Goal: Task Accomplishment & Management: Use online tool/utility

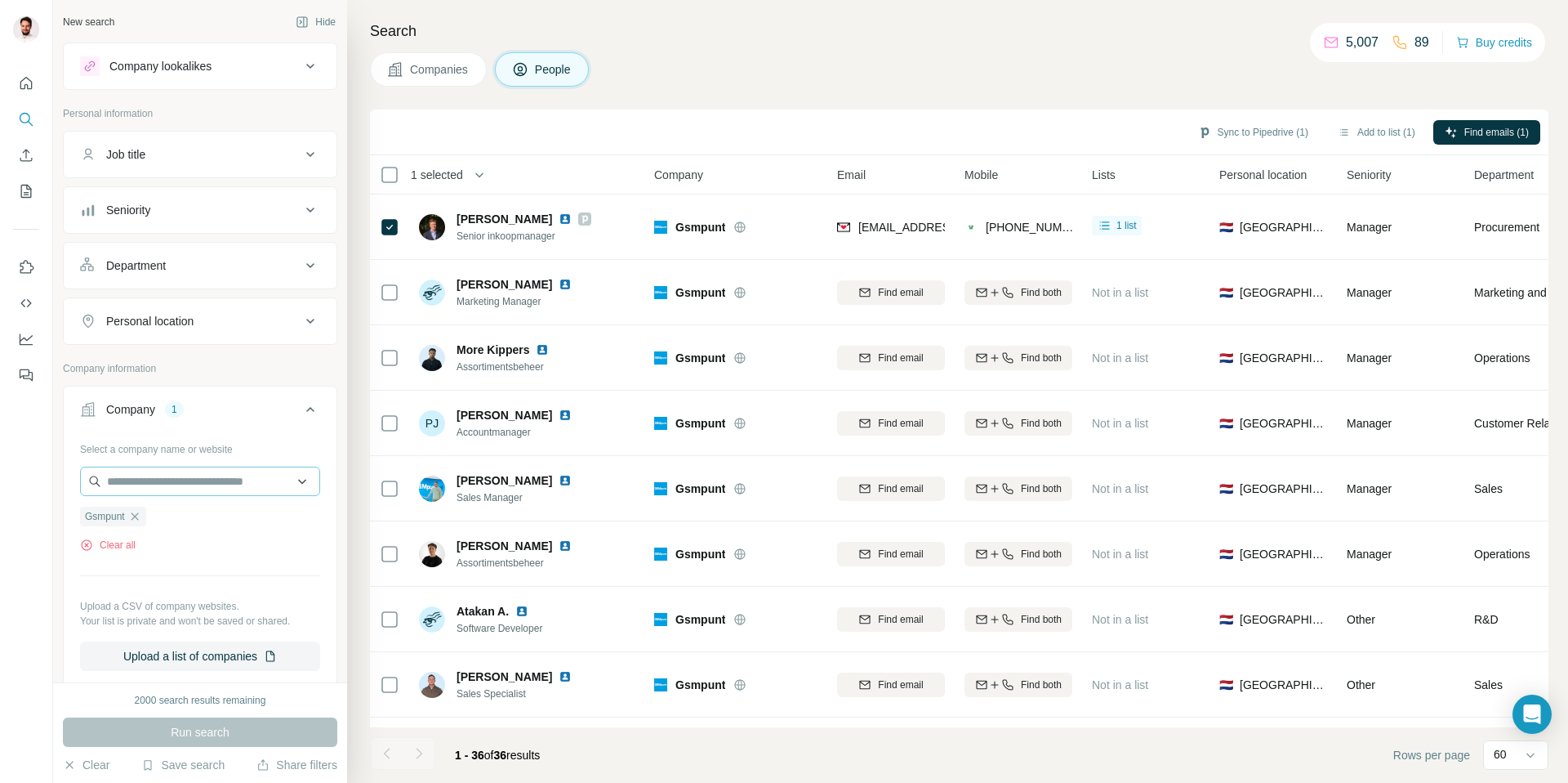
drag, startPoint x: 124, startPoint y: 500, endPoint x: 141, endPoint y: 490, distance: 19.7
click at [124, 499] on div "Gsmpunt Clear all" at bounding box center [200, 524] width 240 height 56
click at [143, 488] on input "text" at bounding box center [200, 481] width 240 height 29
click at [95, 773] on div "2000 search results remaining Run search Clear Save search Share filters" at bounding box center [200, 731] width 294 height 100
click at [97, 767] on button "Clear" at bounding box center [86, 765] width 47 height 17
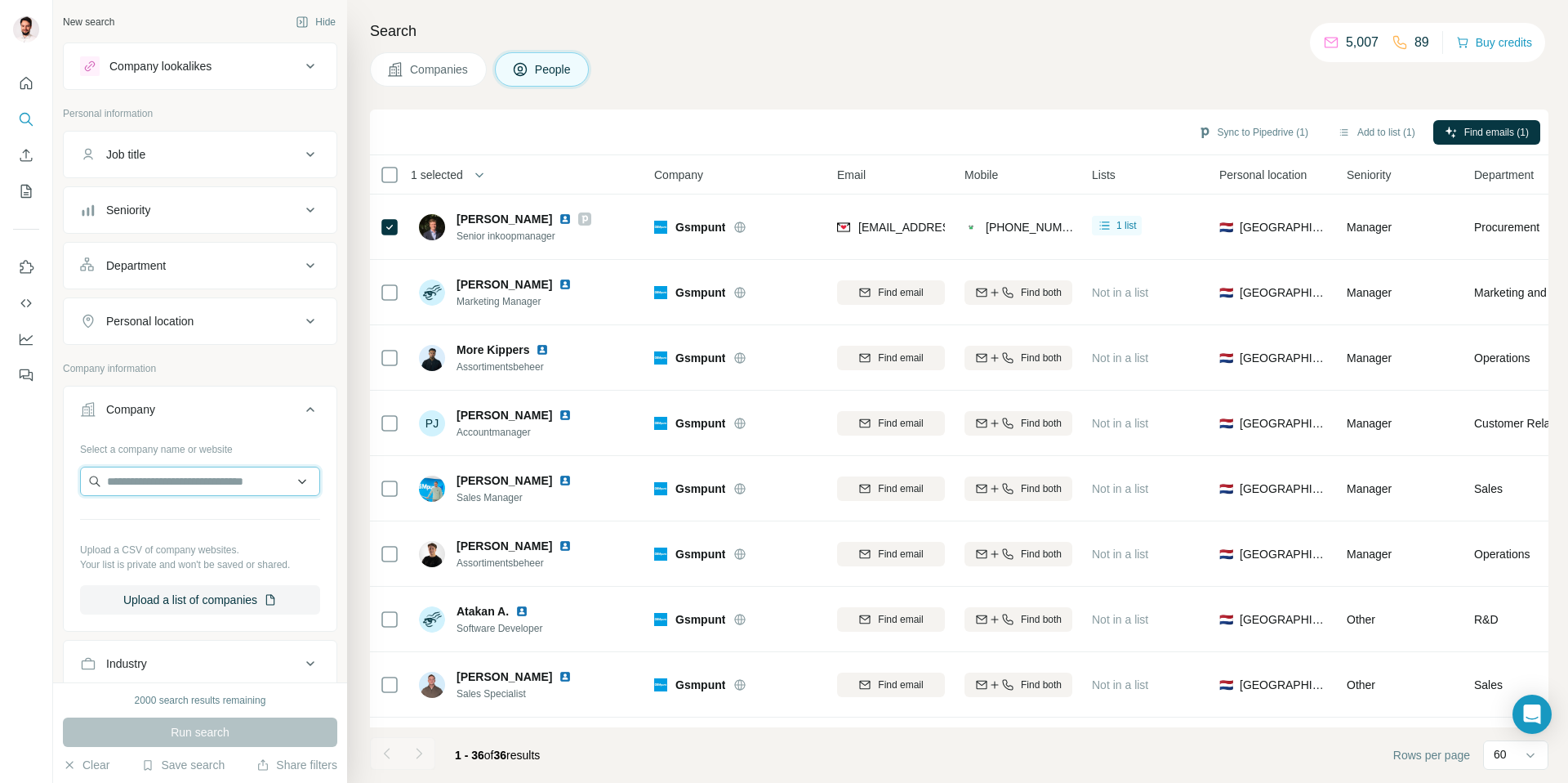
click at [157, 478] on input "text" at bounding box center [200, 481] width 240 height 29
paste input "**********"
type input "**********"
click at [169, 529] on p "[DOMAIN_NAME]" at bounding box center [166, 534] width 78 height 15
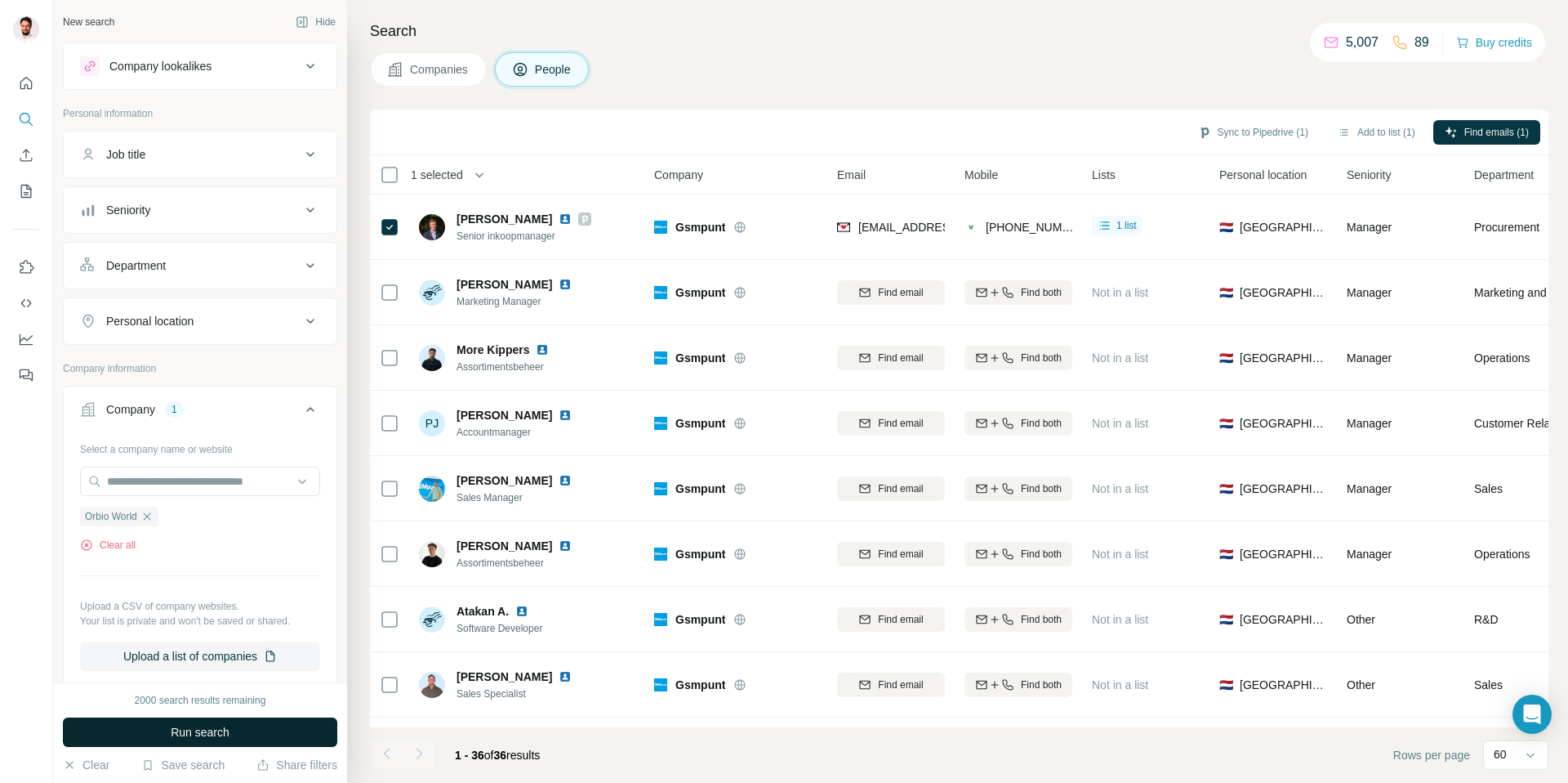
click at [195, 731] on span "Run search" at bounding box center [200, 732] width 59 height 17
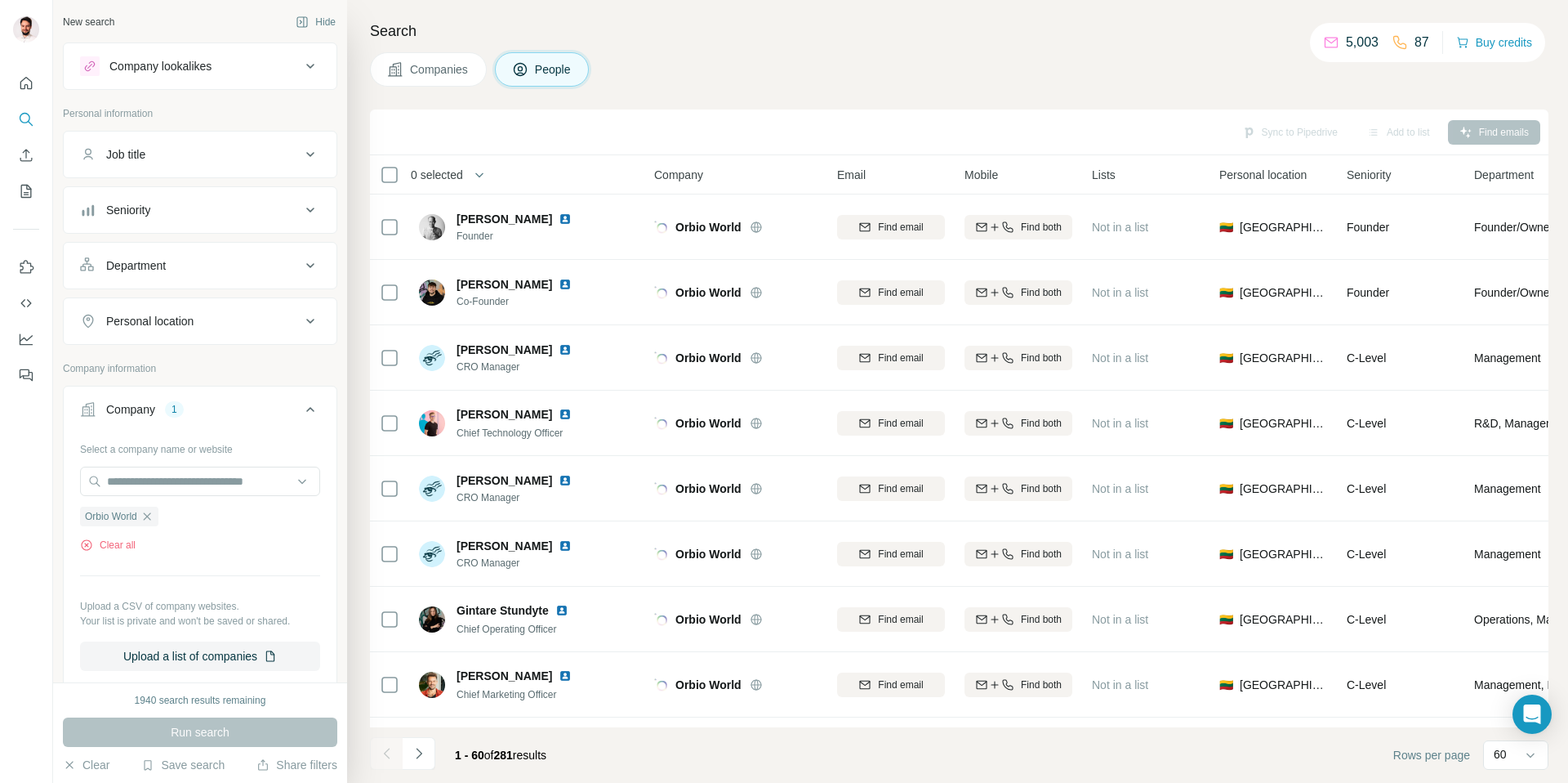
click at [150, 204] on div "Seniority" at bounding box center [128, 210] width 44 height 17
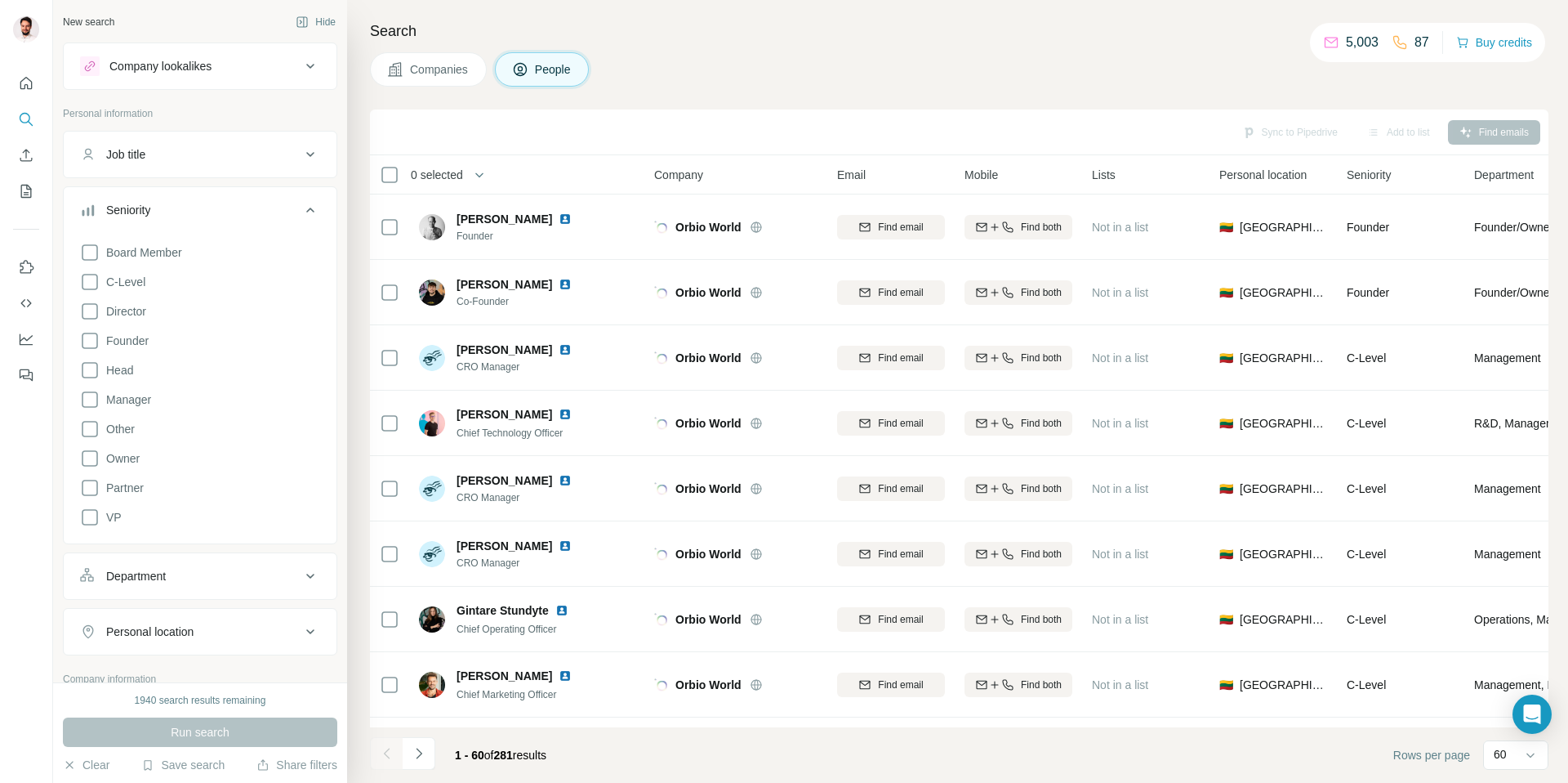
click at [163, 584] on button "Department" at bounding box center [200, 576] width 273 height 40
click at [154, 628] on div at bounding box center [191, 616] width 201 height 28
type input "*"
click at [134, 646] on p "Quality Control" at bounding box center [132, 653] width 76 height 17
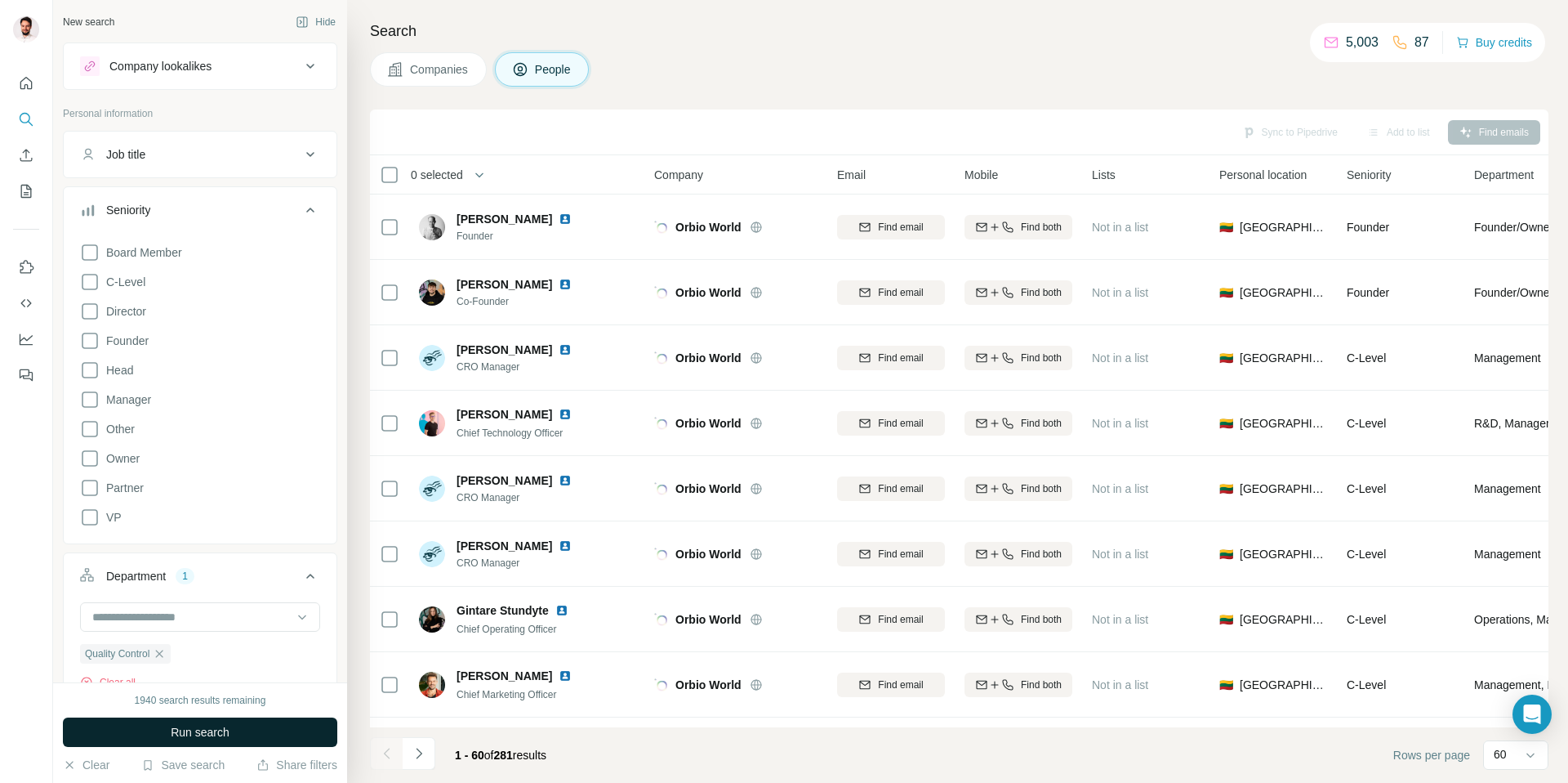
click at [200, 735] on span "Run search" at bounding box center [200, 732] width 59 height 17
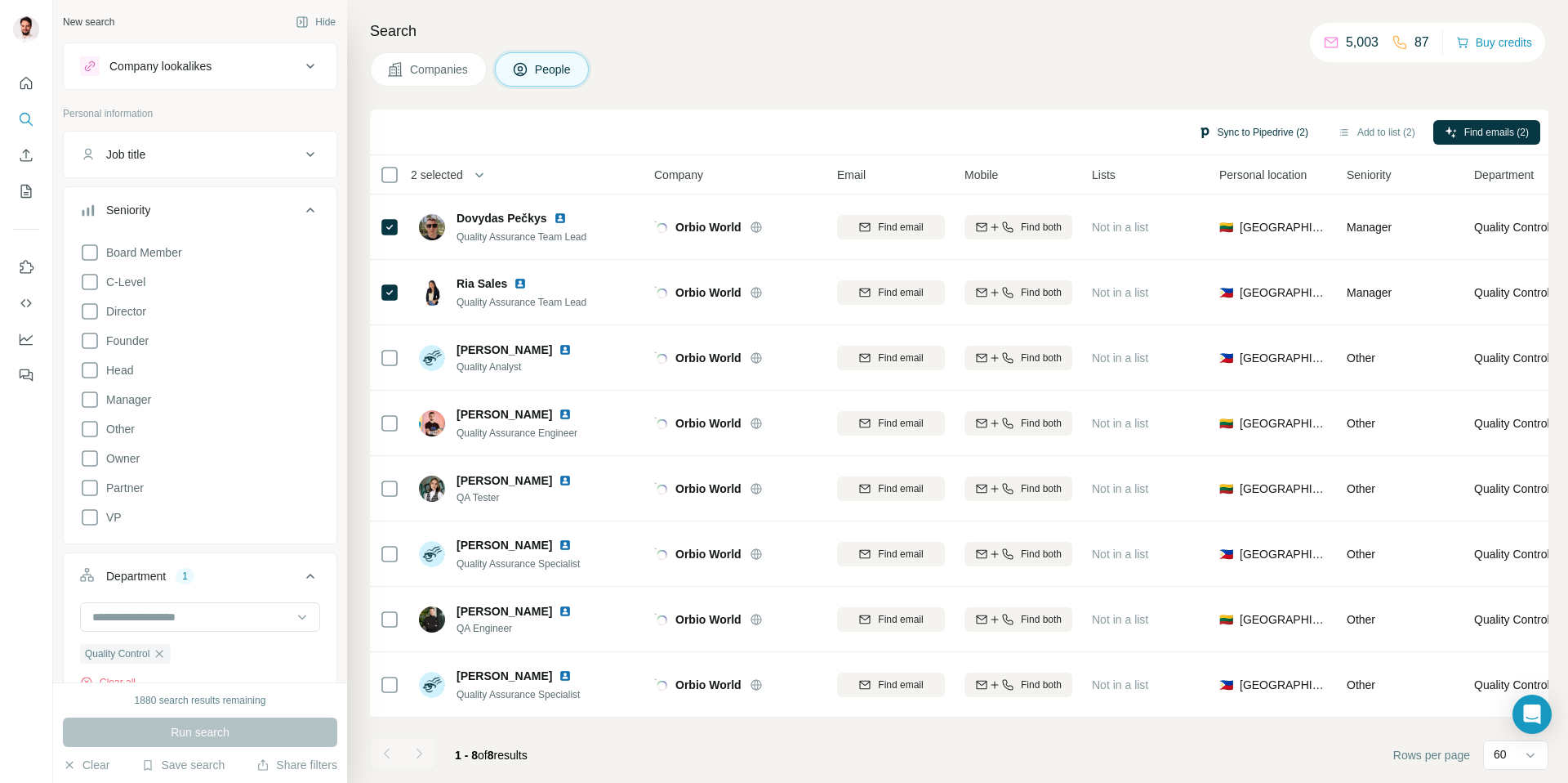
click at [1254, 134] on button "Sync to Pipedrive (2)" at bounding box center [1253, 132] width 133 height 25
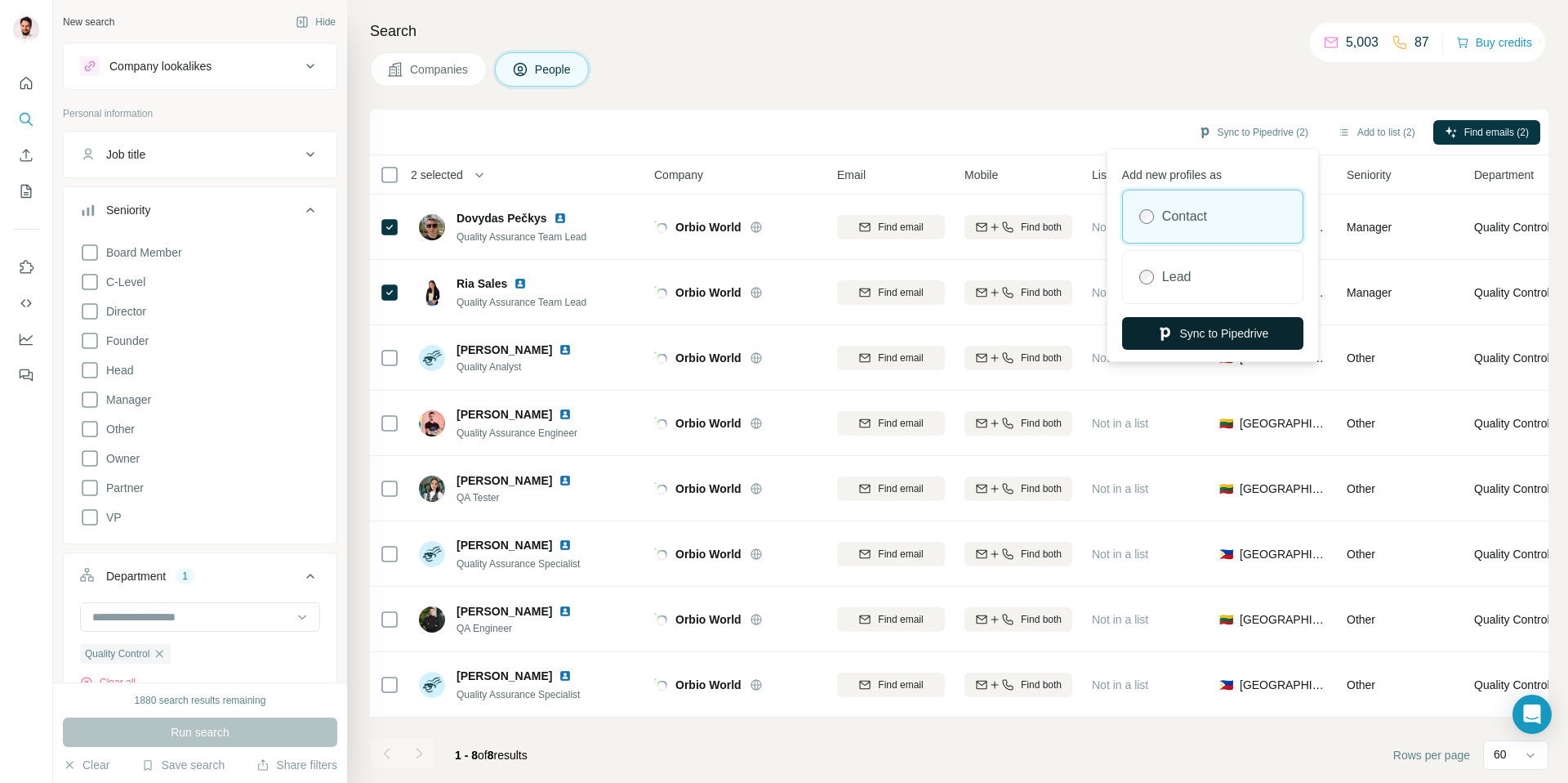
click at [1194, 329] on button "Sync to Pipedrive" at bounding box center [1212, 333] width 181 height 33
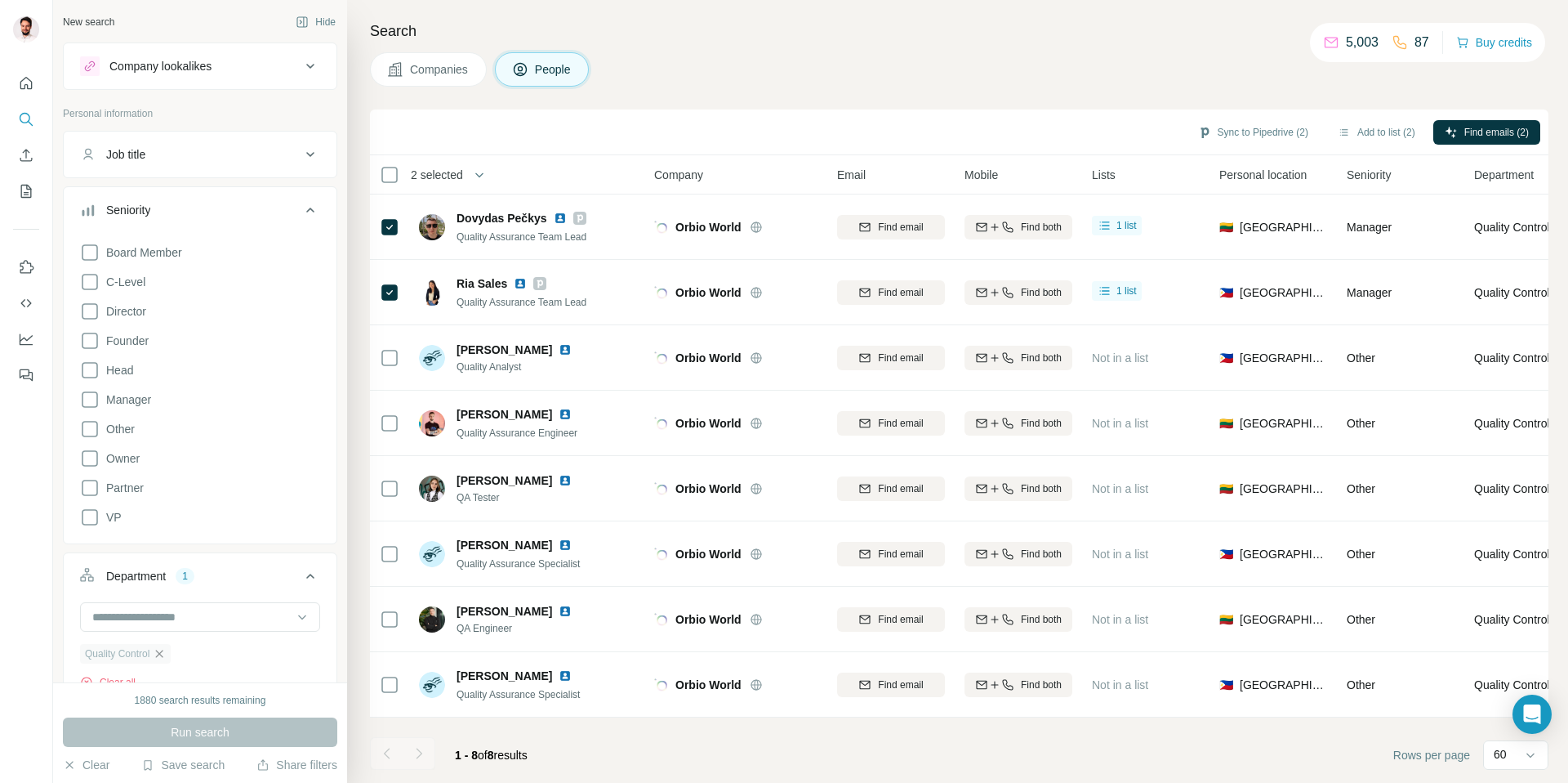
click at [163, 651] on icon "button" at bounding box center [159, 653] width 13 height 13
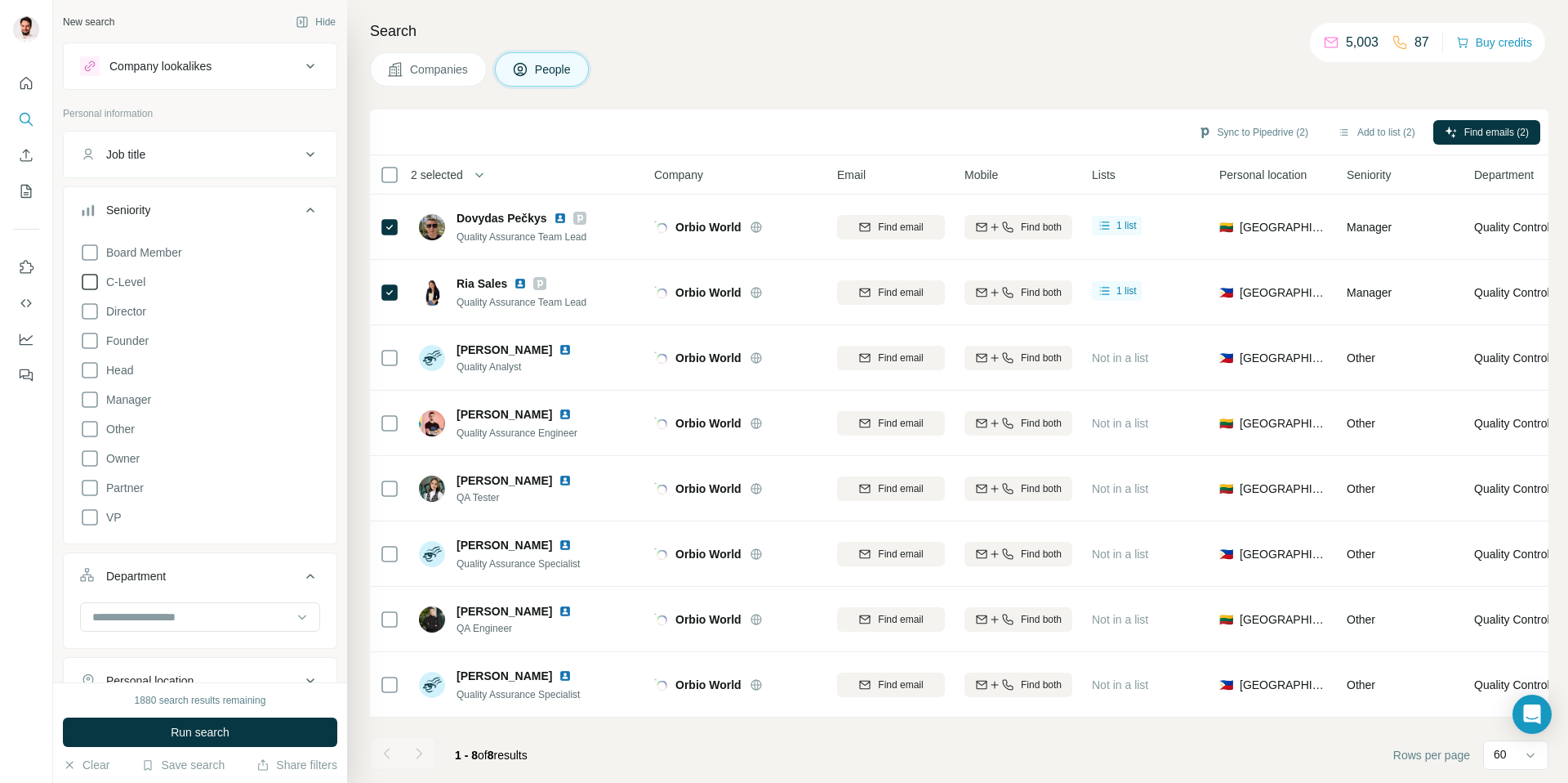
click at [95, 279] on icon at bounding box center [89, 282] width 19 height 19
click at [100, 324] on div "Board Member C-Level Director Founder Head Manager Other Owner Partner VP Clear…" at bounding box center [200, 394] width 240 height 316
click at [98, 317] on icon at bounding box center [89, 311] width 19 height 19
click at [96, 342] on icon at bounding box center [89, 340] width 19 height 19
click at [86, 252] on icon at bounding box center [89, 252] width 19 height 19
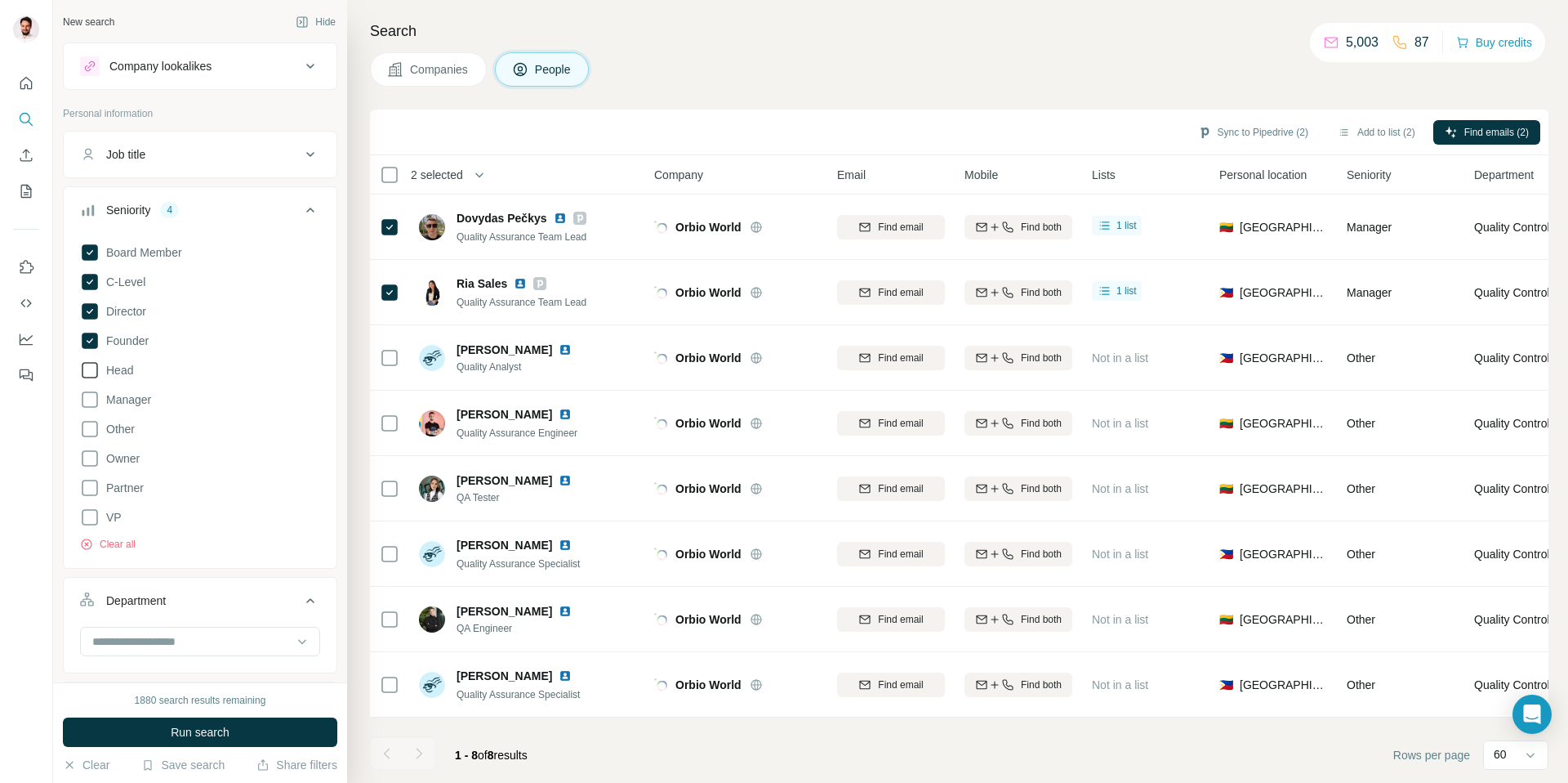
click at [92, 373] on icon at bounding box center [89, 370] width 19 height 19
click at [221, 729] on span "Run search" at bounding box center [200, 732] width 59 height 17
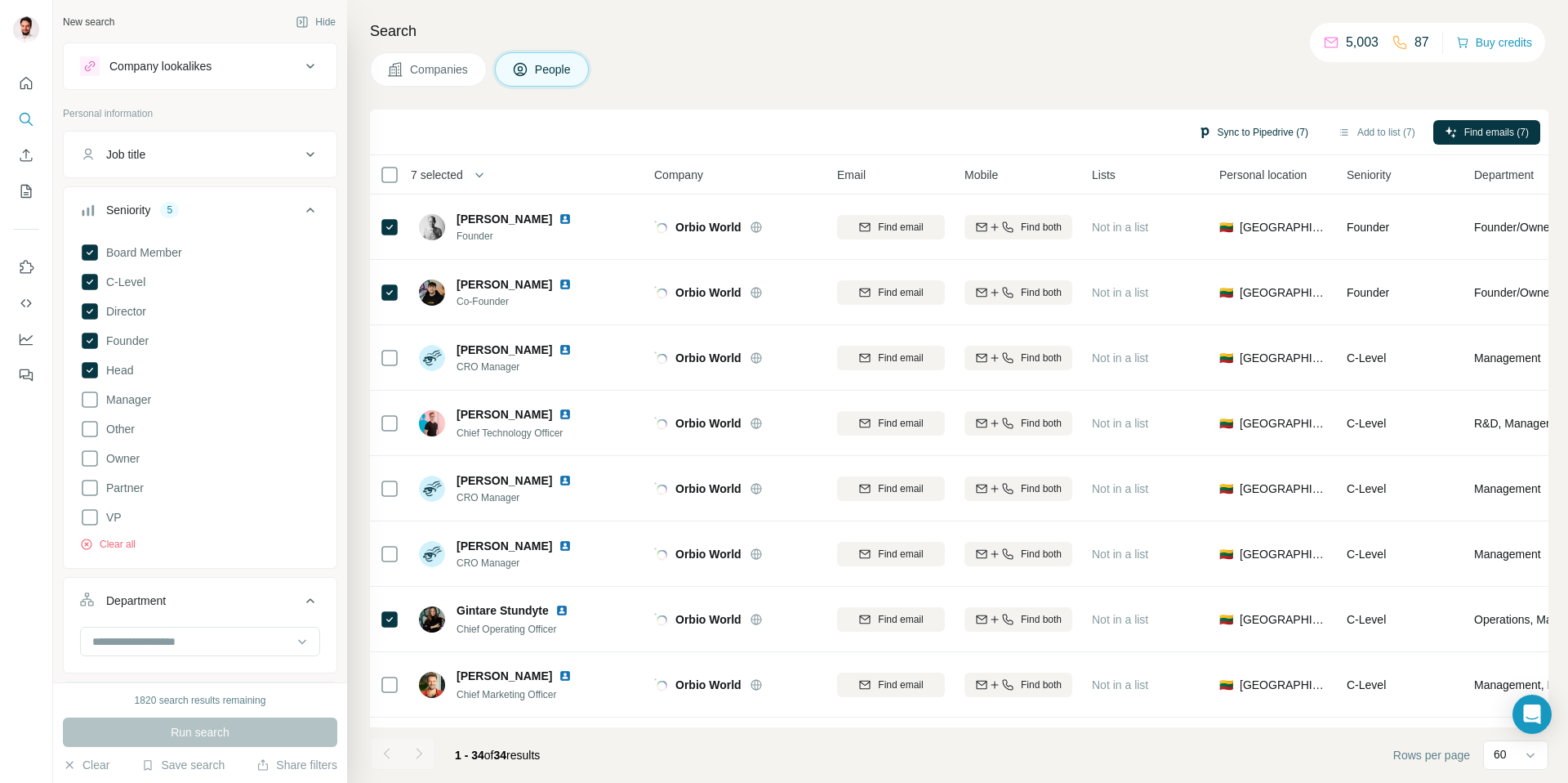
click at [1241, 130] on button "Sync to Pipedrive (7)" at bounding box center [1253, 132] width 133 height 25
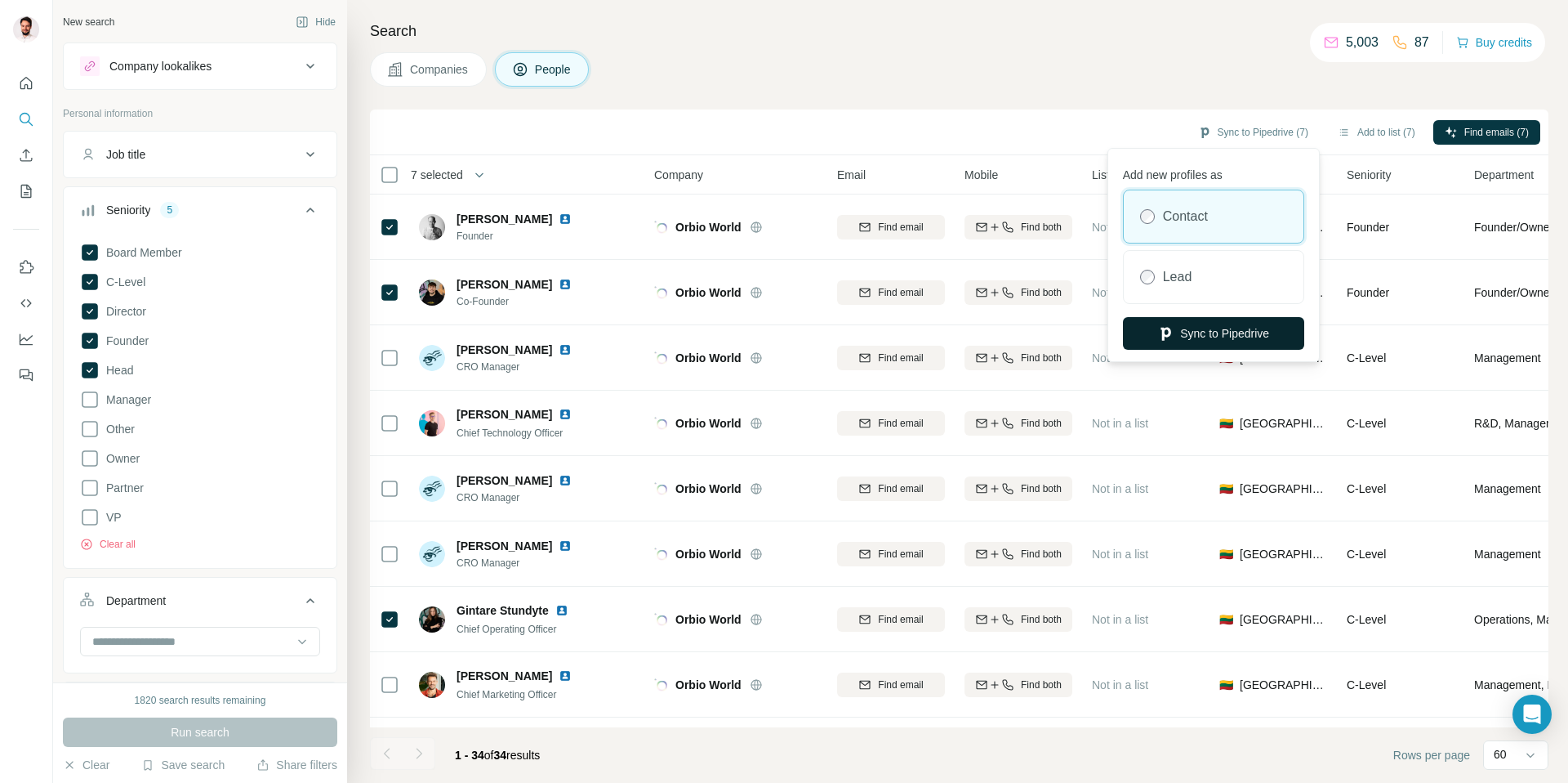
click at [1207, 340] on button "Sync to Pipedrive" at bounding box center [1213, 333] width 181 height 33
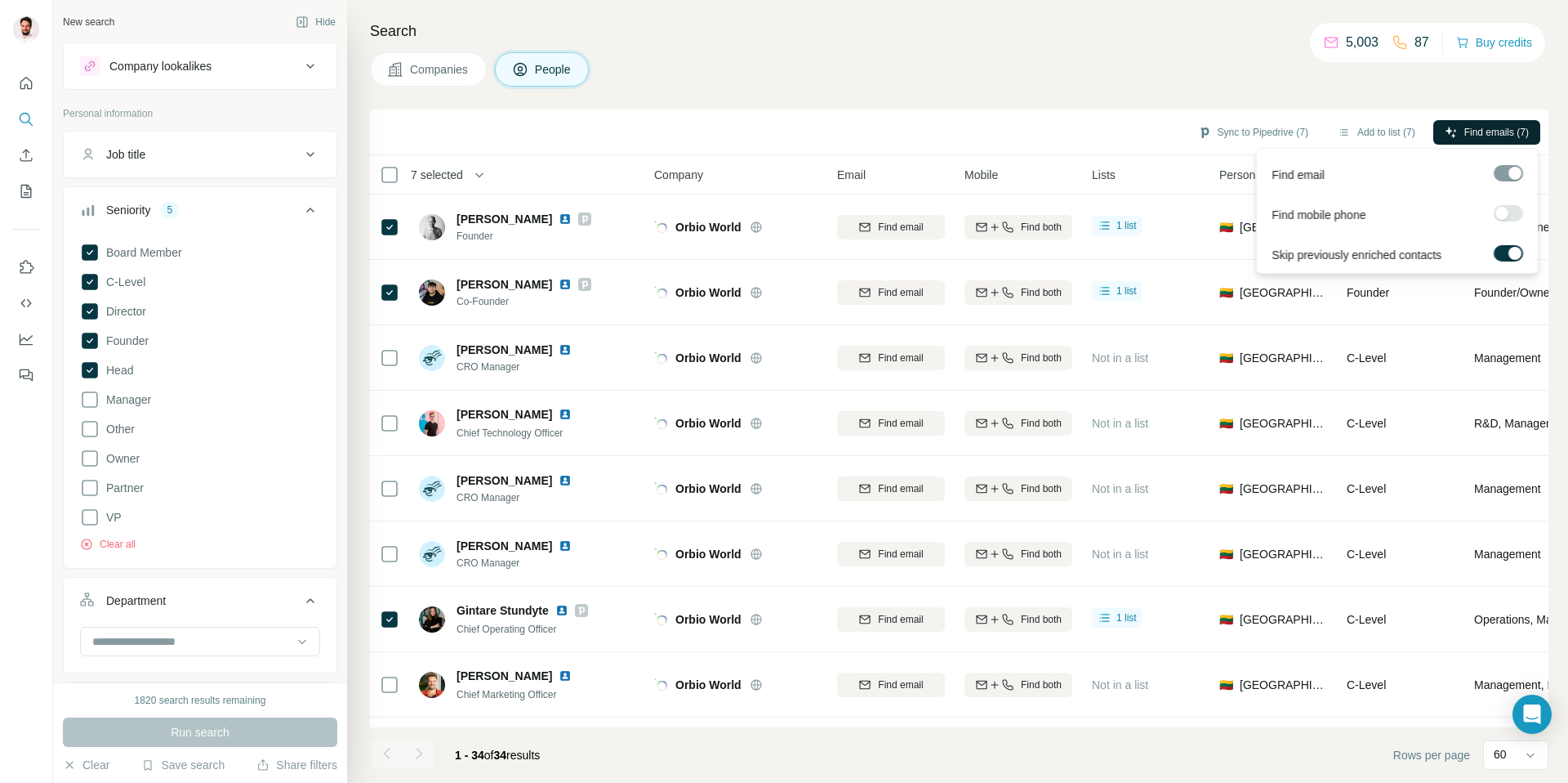
click at [1490, 121] on button "Find emails (7)" at bounding box center [1486, 132] width 107 height 25
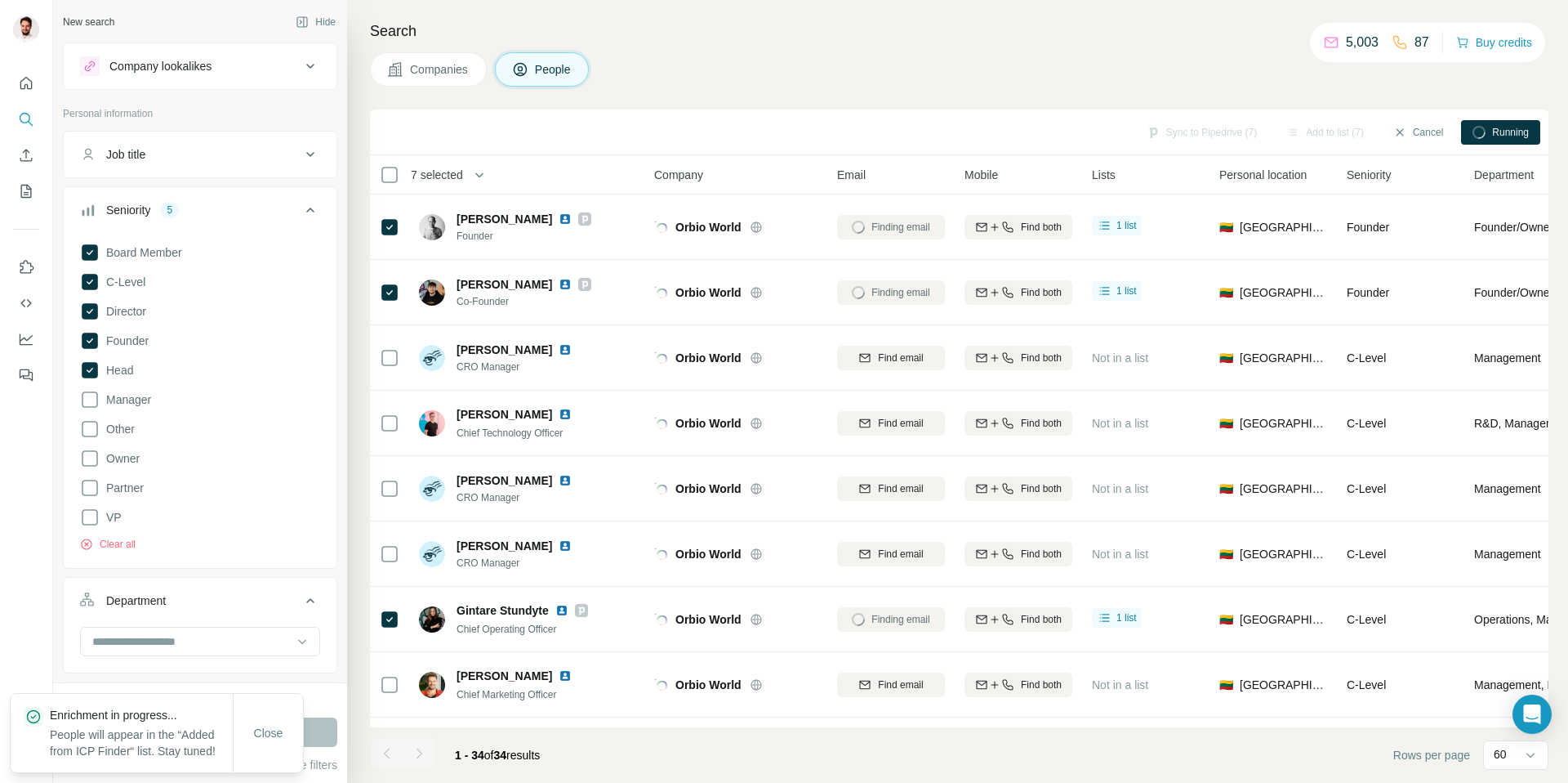
click at [887, 75] on div "Companies People" at bounding box center [958, 69] width 1178 height 34
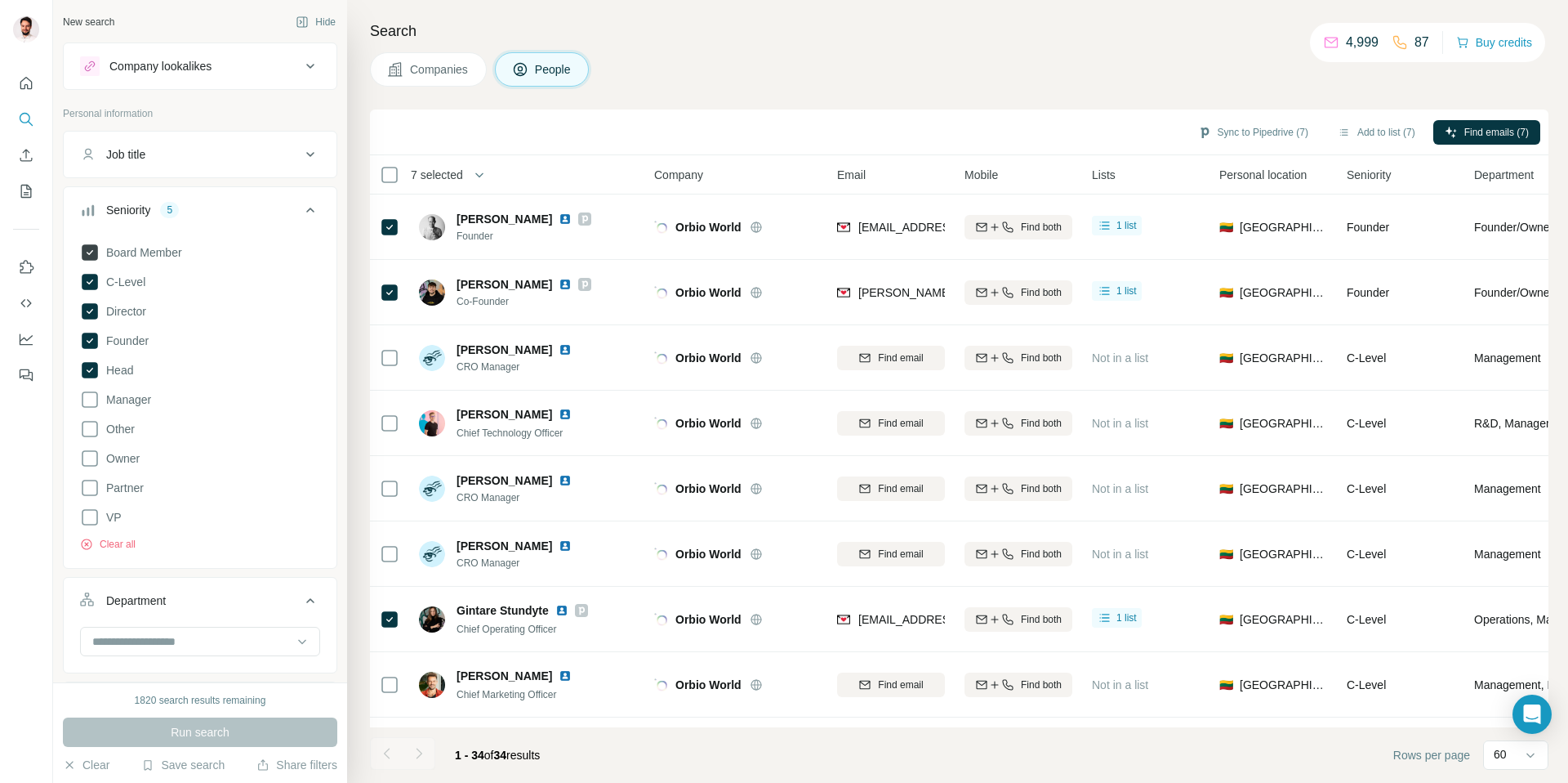
click at [98, 254] on icon at bounding box center [89, 252] width 19 height 19
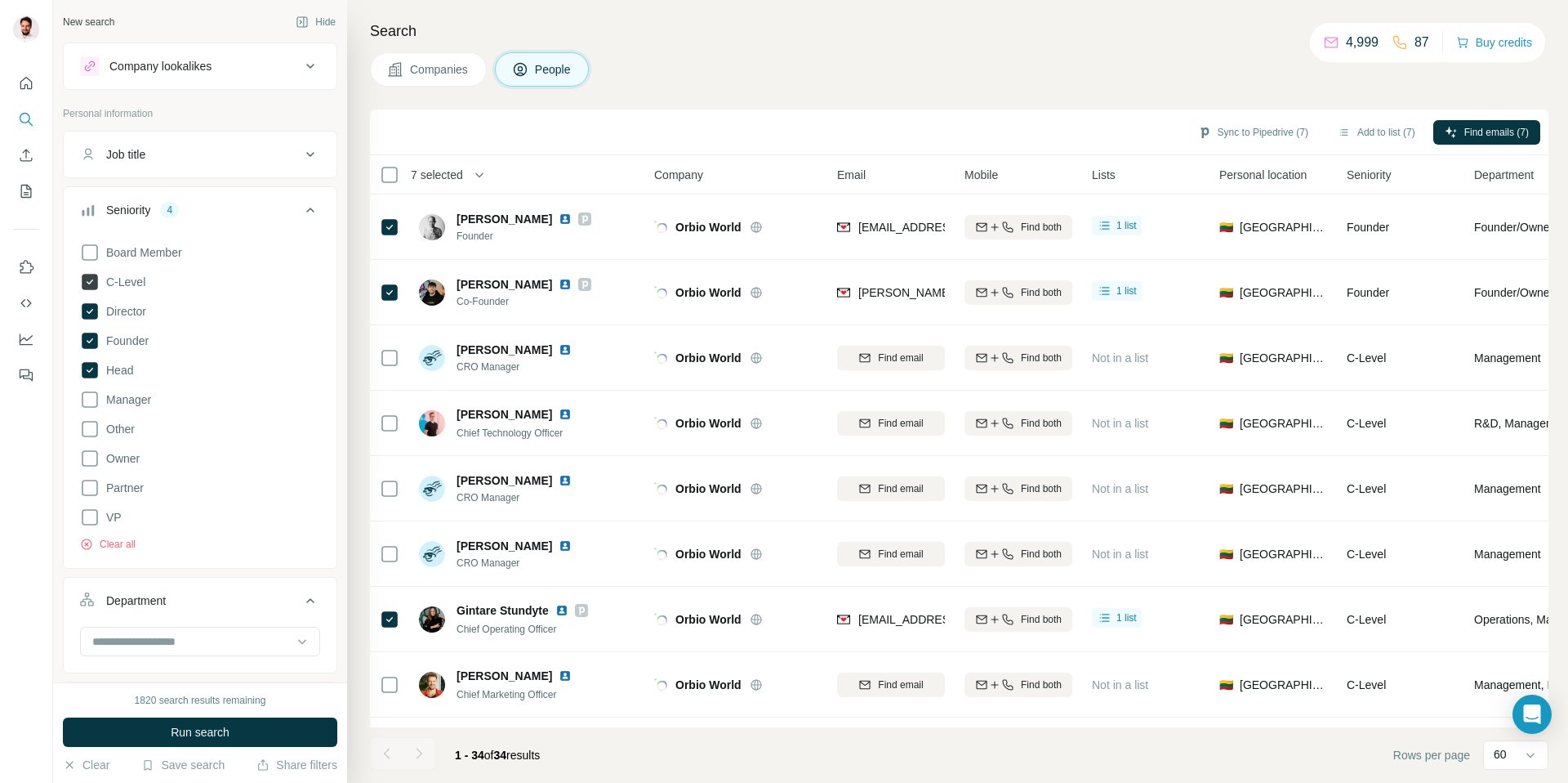
click at [97, 276] on icon at bounding box center [89, 282] width 19 height 19
click at [92, 297] on div "Board Member C-Level Director Founder Head Manager Other Owner Partner VP Clear…" at bounding box center [200, 394] width 240 height 316
click at [91, 308] on icon at bounding box center [90, 311] width 17 height 17
click at [94, 340] on icon at bounding box center [90, 340] width 17 height 17
click at [94, 365] on icon at bounding box center [90, 370] width 17 height 17
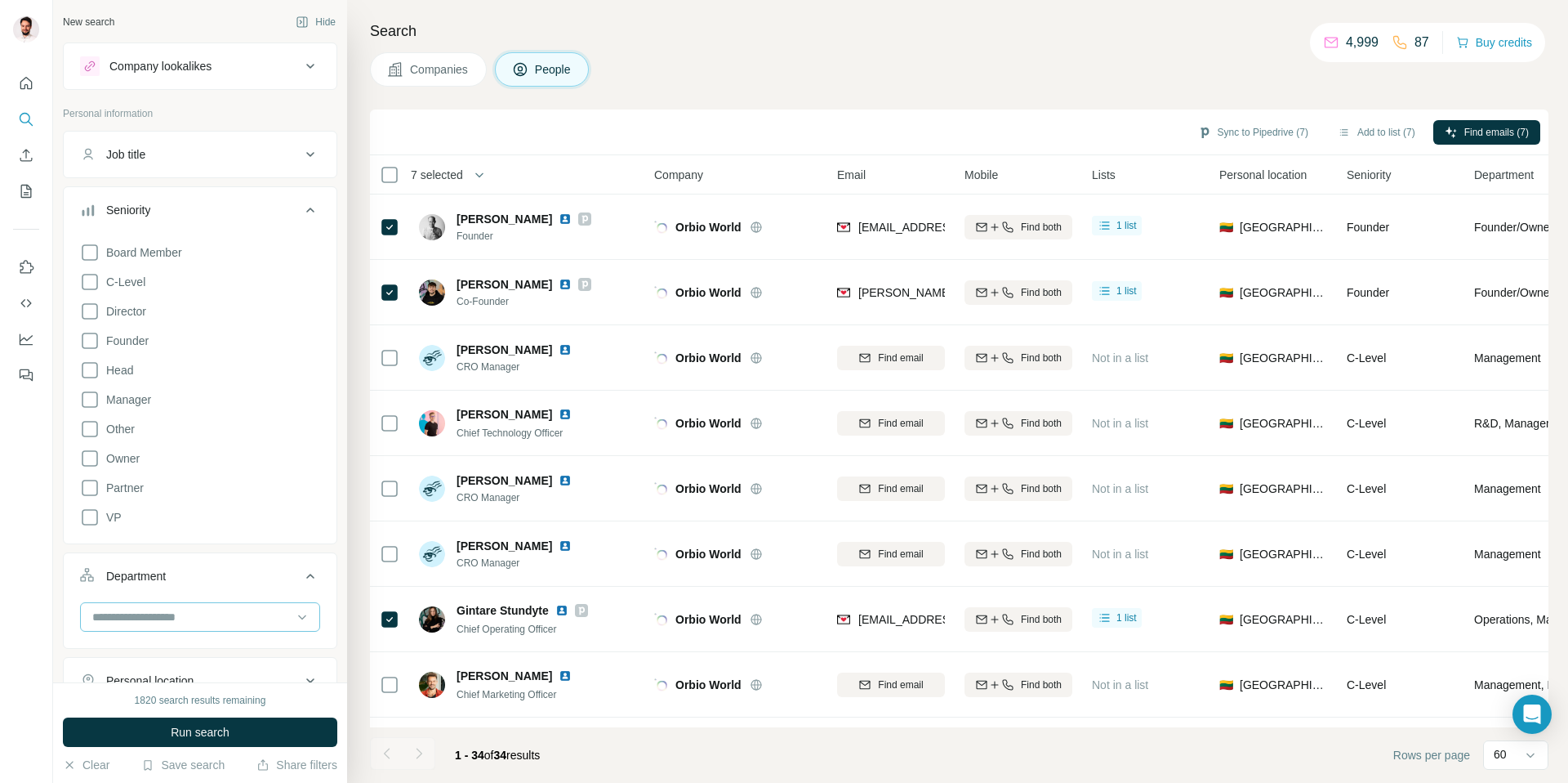
click at [186, 613] on input at bounding box center [191, 617] width 201 height 18
type input "*"
click at [145, 654] on p "Quality Control" at bounding box center [132, 653] width 76 height 17
click at [207, 731] on span "Run search" at bounding box center [200, 732] width 59 height 17
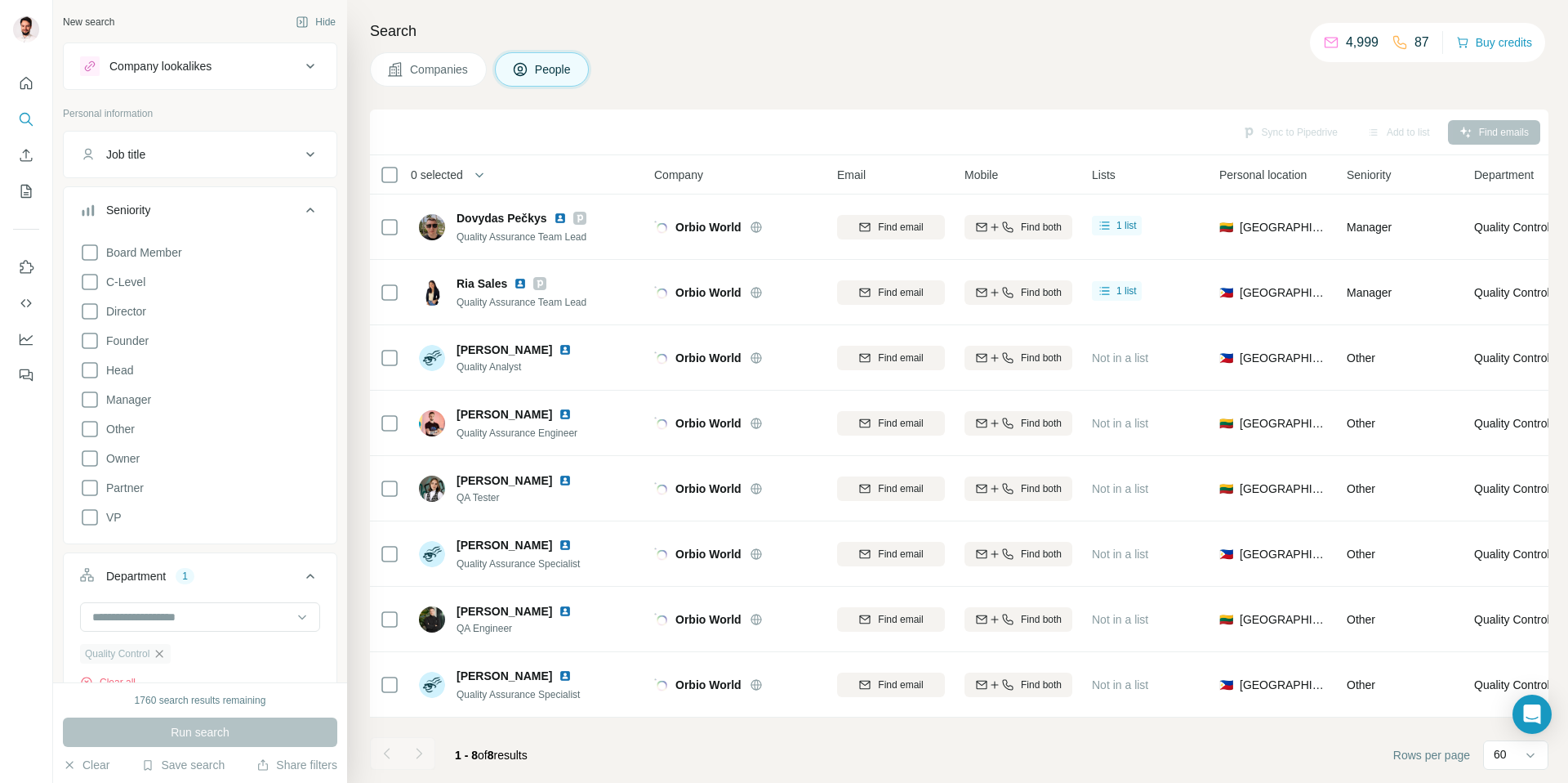
click at [166, 657] on icon "button" at bounding box center [159, 653] width 13 height 13
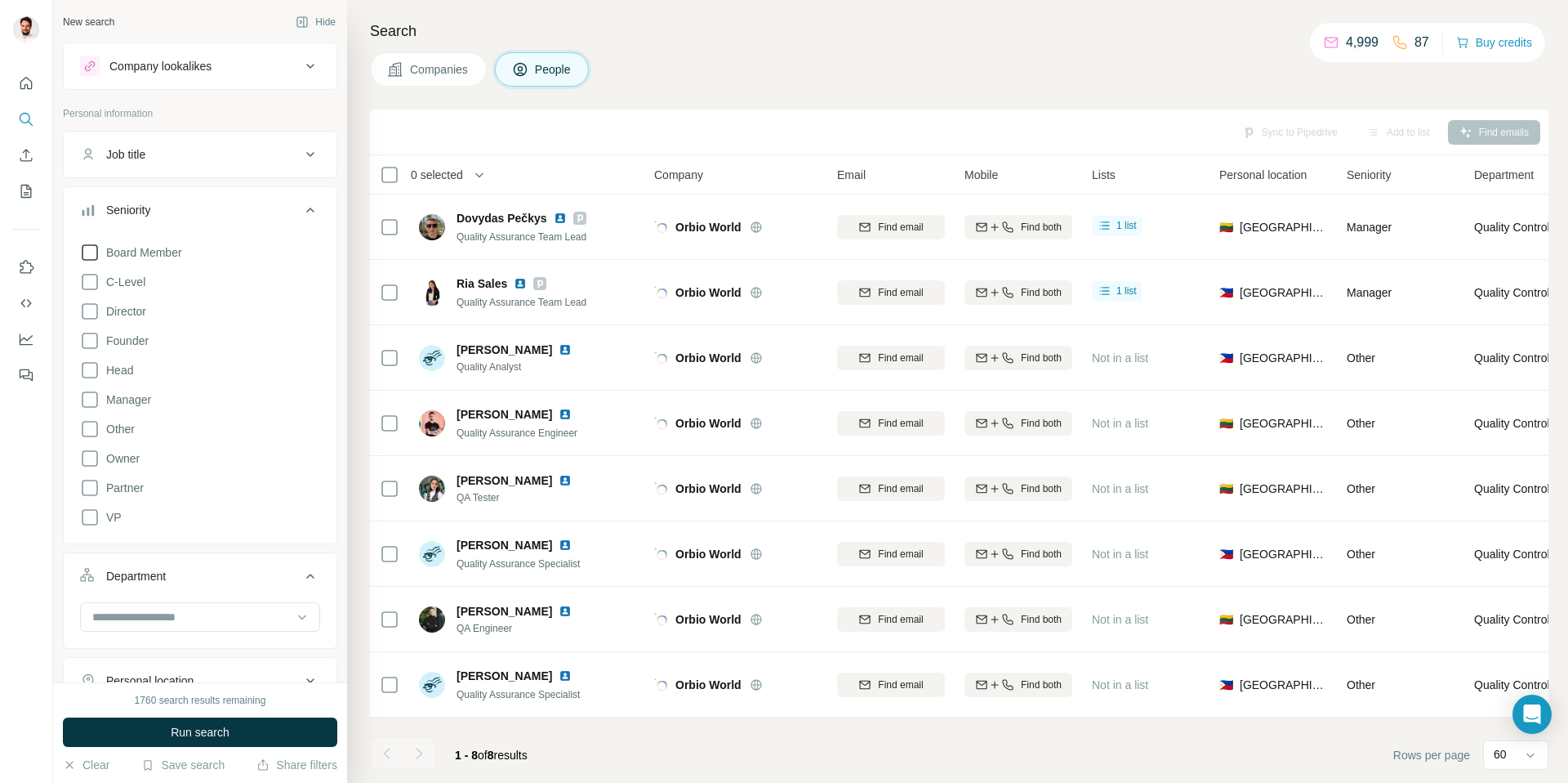
click at [94, 251] on icon at bounding box center [89, 252] width 19 height 19
click at [75, 270] on div "Board Member C-Level Director Founder Head Manager Other Owner Partner VP Clear…" at bounding box center [200, 400] width 273 height 328
click at [88, 278] on icon at bounding box center [89, 282] width 19 height 19
click at [91, 307] on icon at bounding box center [89, 311] width 19 height 19
click at [94, 326] on div "Board Member C-Level Director Founder Head Manager Other Owner Partner VP Clear…" at bounding box center [200, 394] width 240 height 316
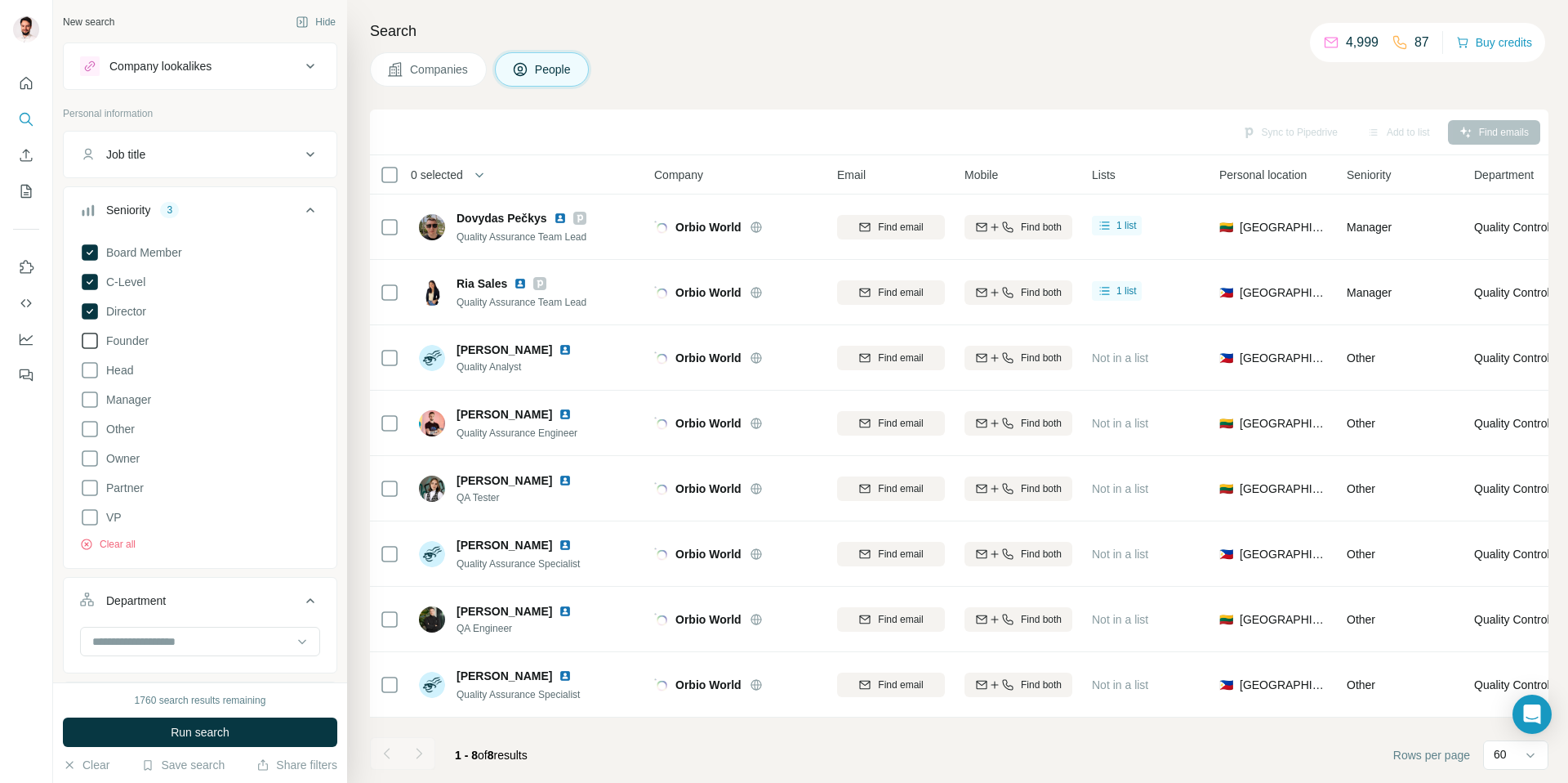
click at [94, 339] on icon at bounding box center [89, 340] width 19 height 19
click at [96, 364] on icon at bounding box center [89, 370] width 19 height 19
click at [197, 734] on span "Run search" at bounding box center [200, 732] width 59 height 17
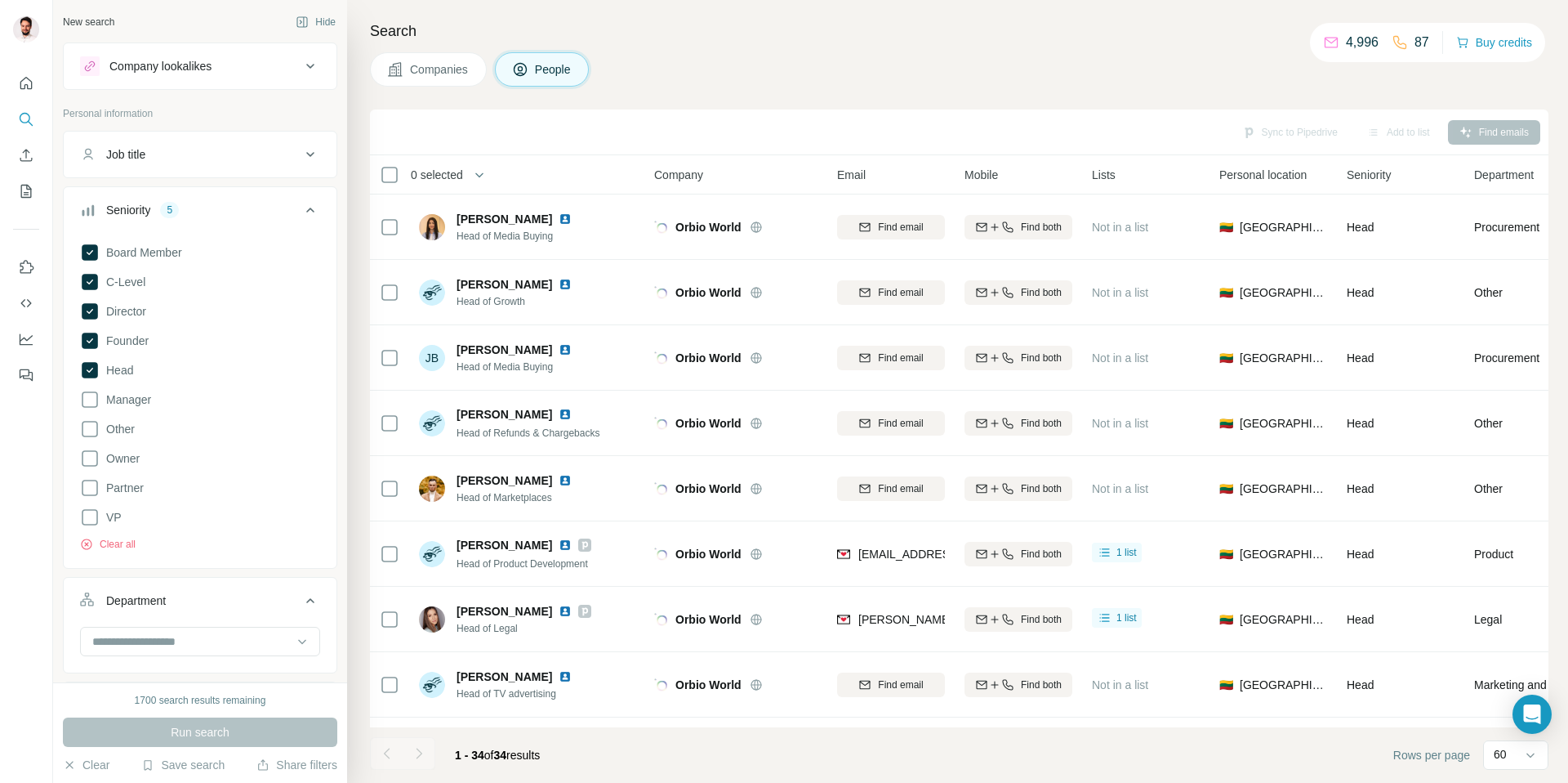
scroll to position [1271, 0]
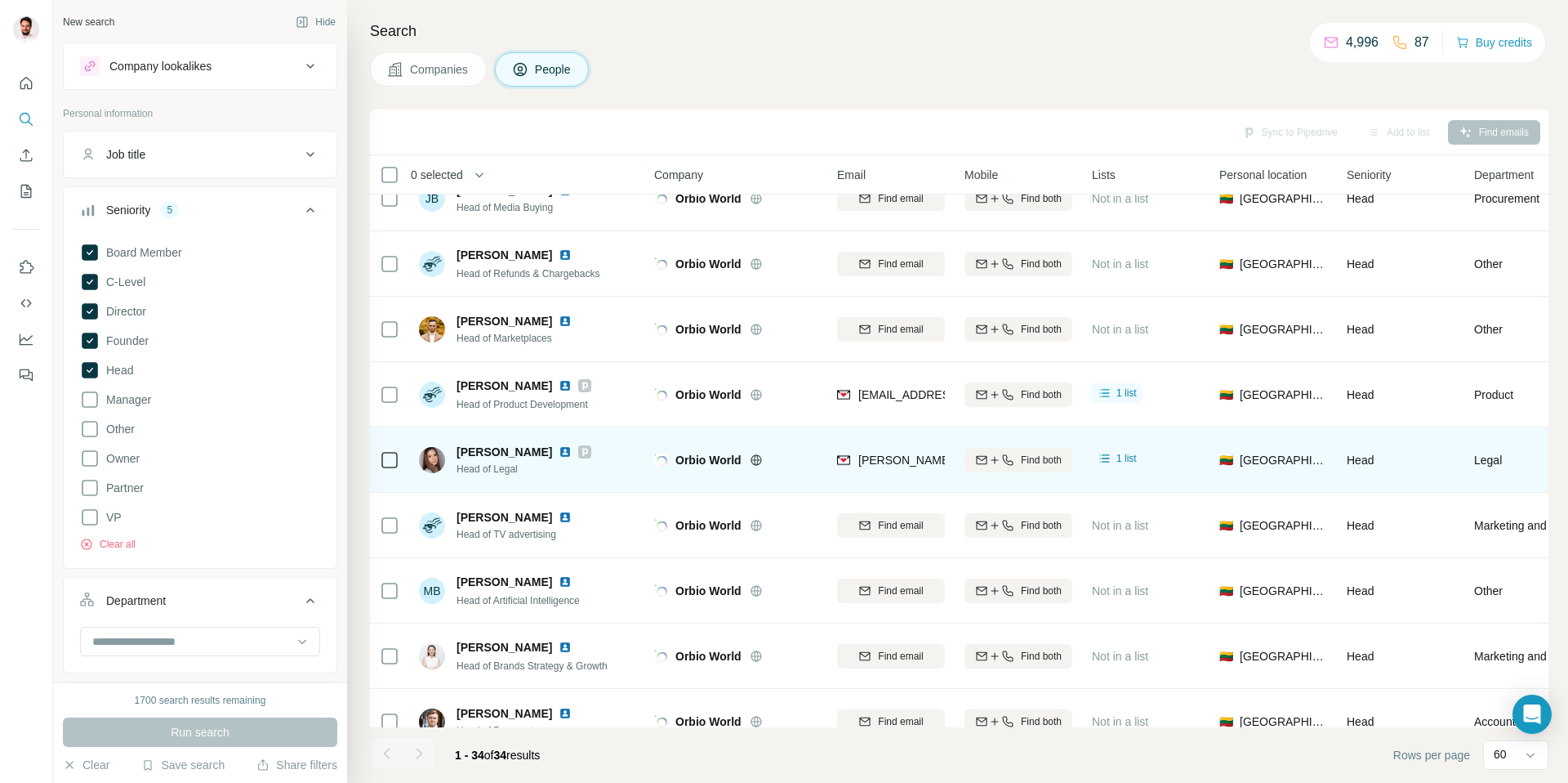
click at [588, 453] on icon at bounding box center [585, 452] width 6 height 8
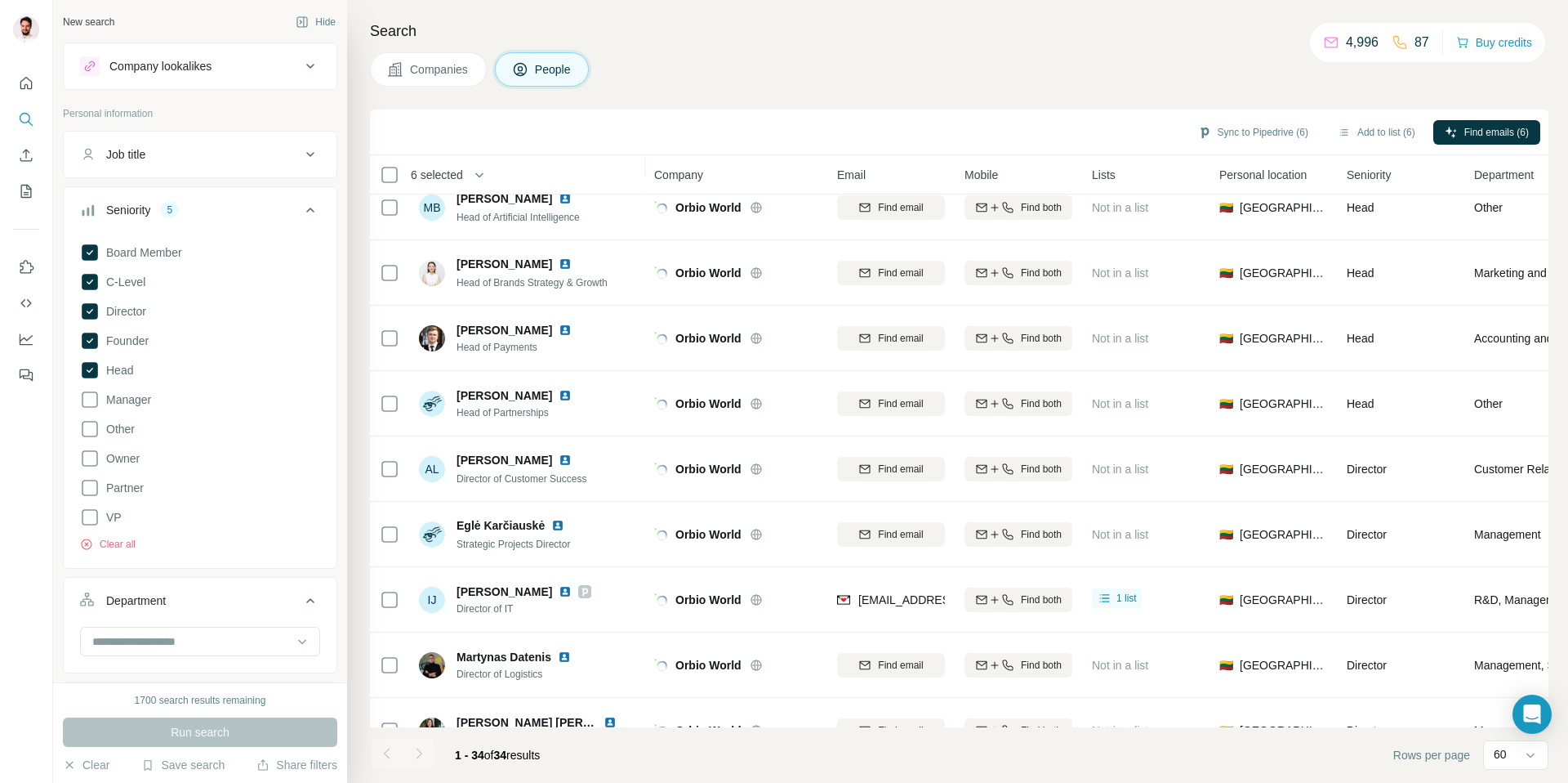
scroll to position [1698, 0]
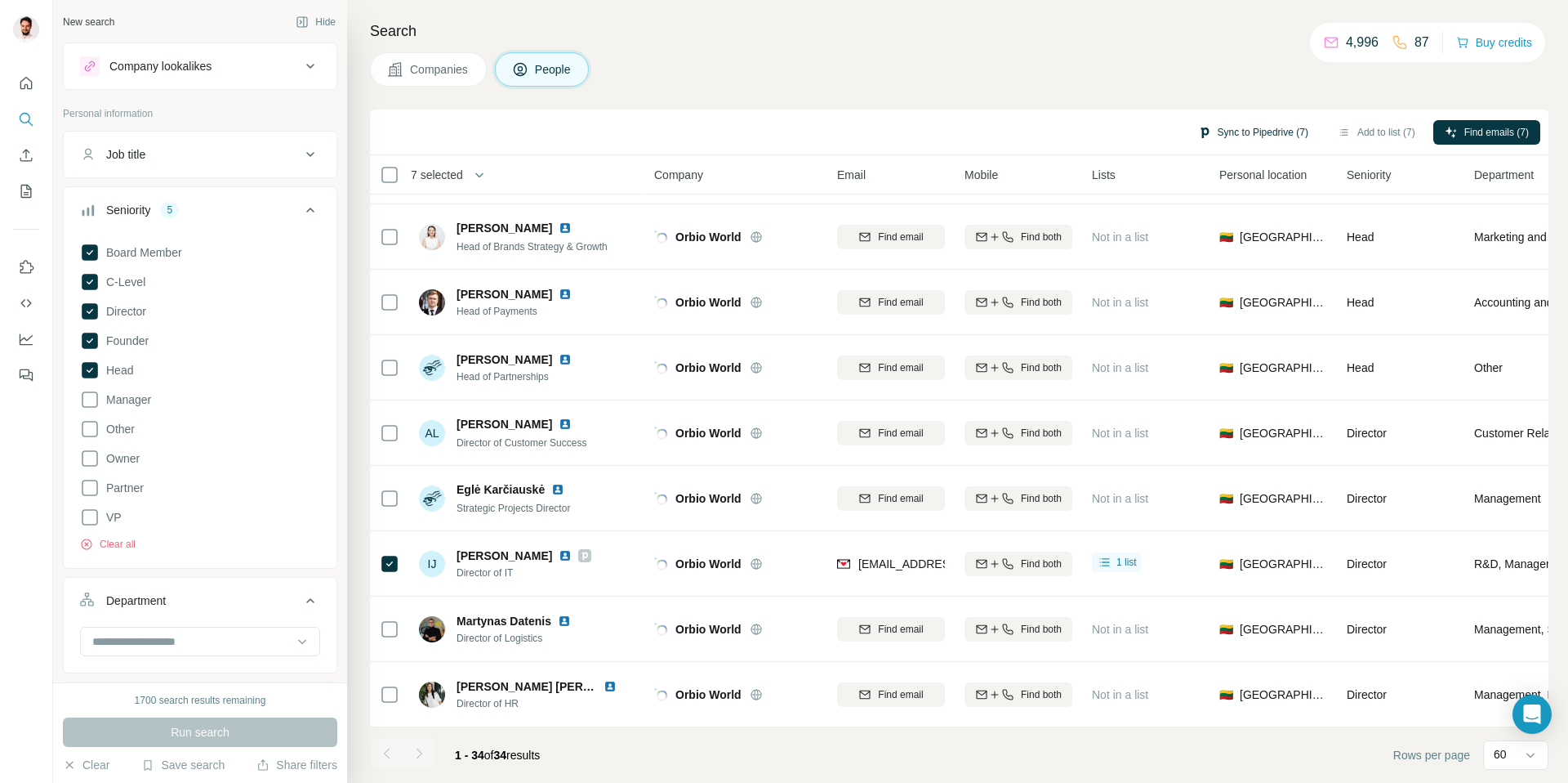
click at [1240, 125] on button "Sync to Pipedrive (7)" at bounding box center [1253, 132] width 133 height 25
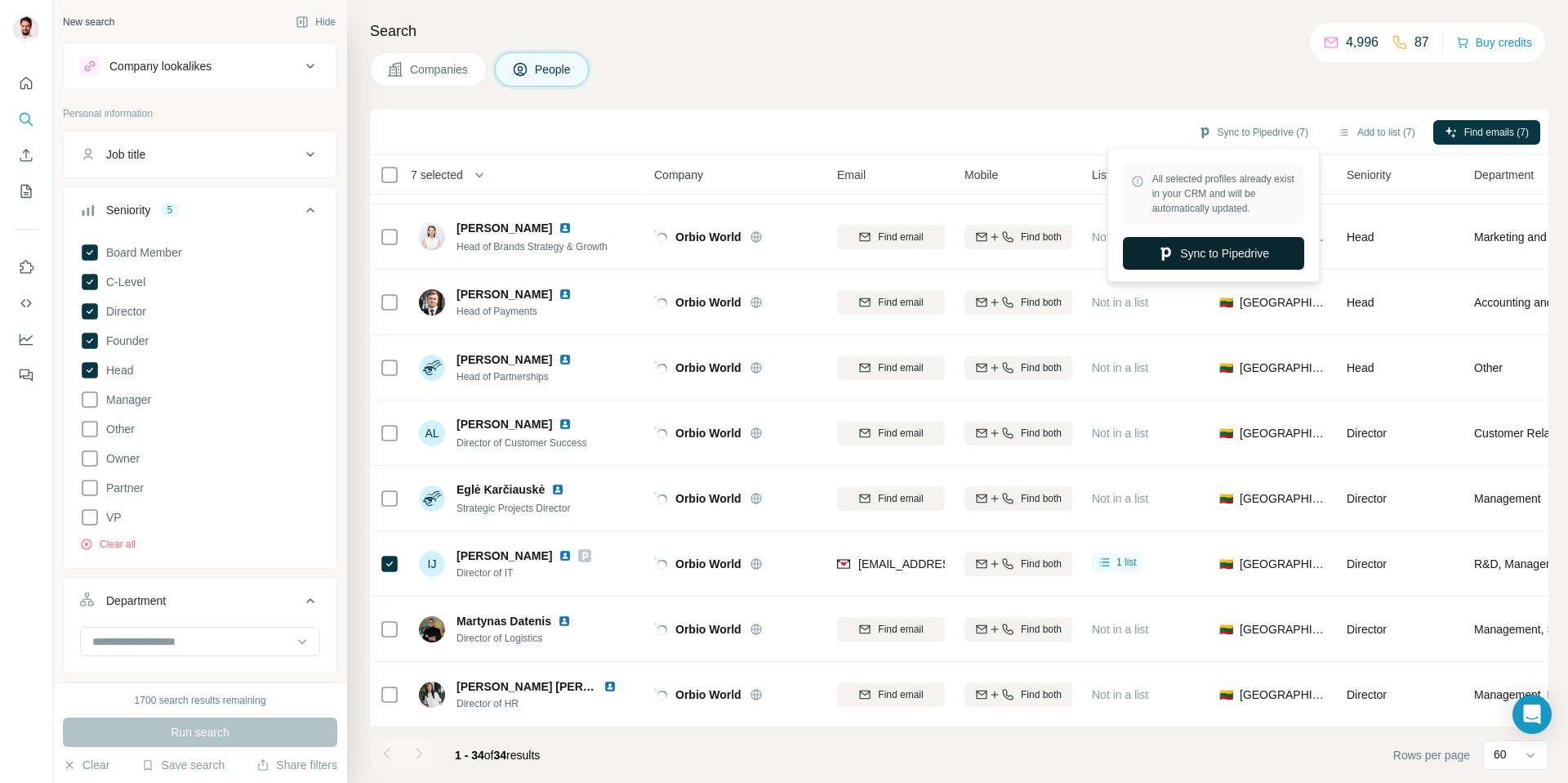
click at [1196, 251] on button "Sync to Pipedrive" at bounding box center [1213, 253] width 181 height 33
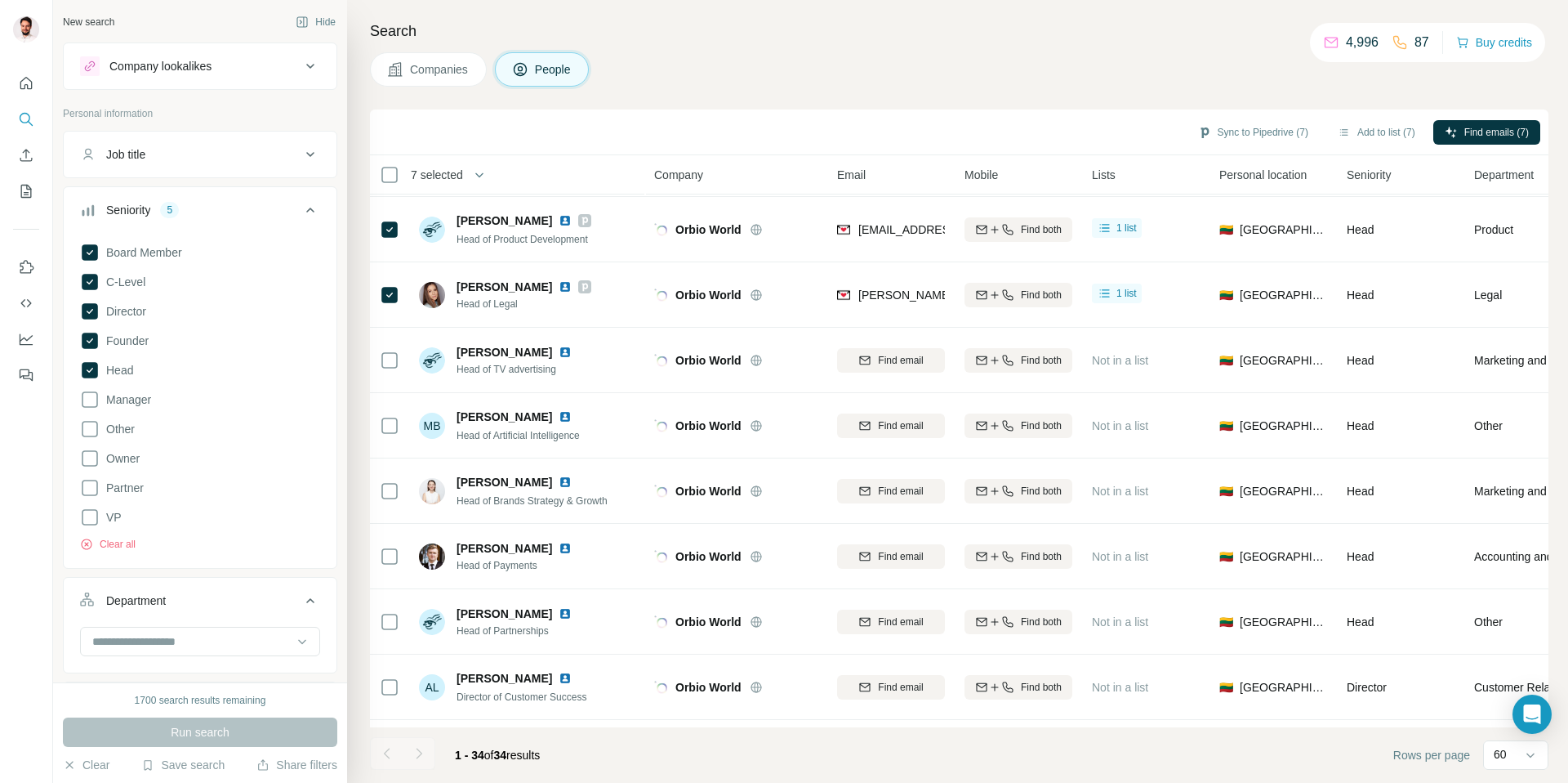
scroll to position [1435, 0]
